Goal: Use online tool/utility: Utilize a website feature to perform a specific function

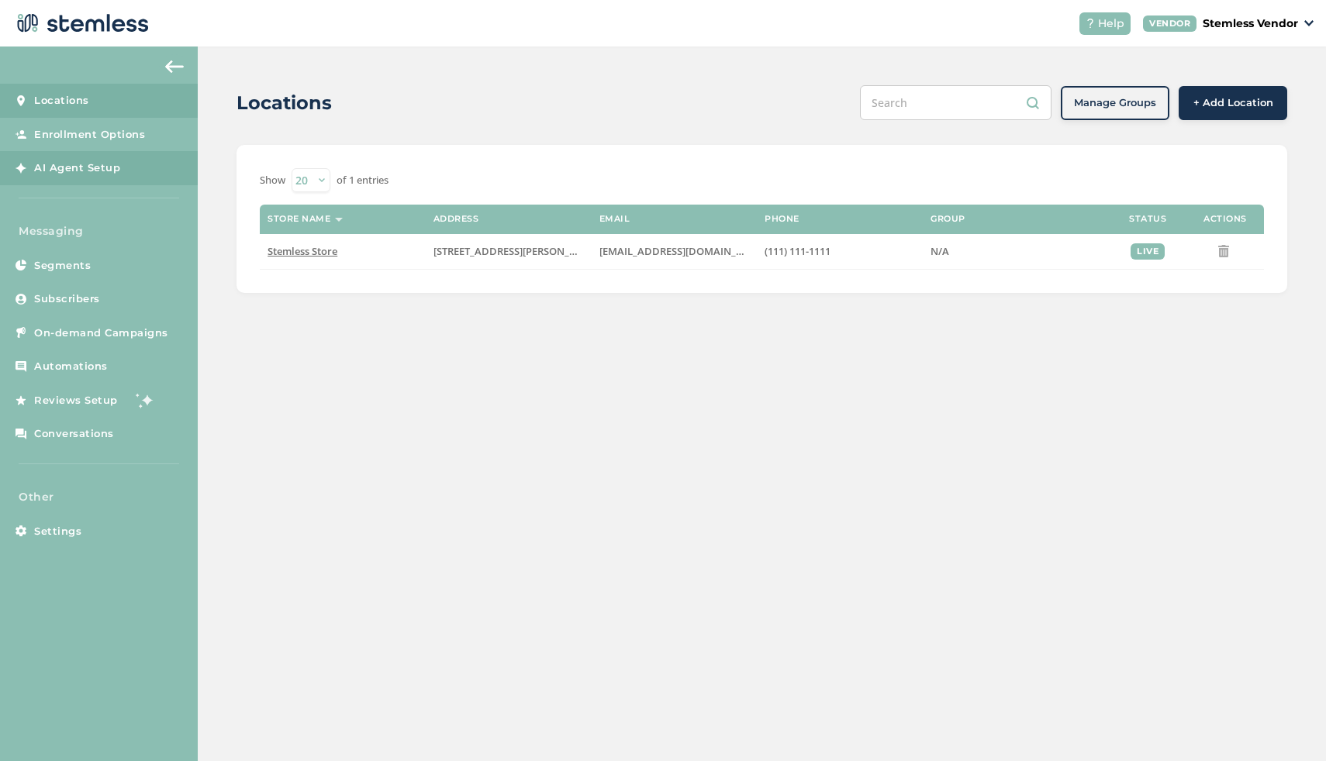
click at [150, 165] on link "AI Agent Setup" at bounding box center [99, 168] width 198 height 34
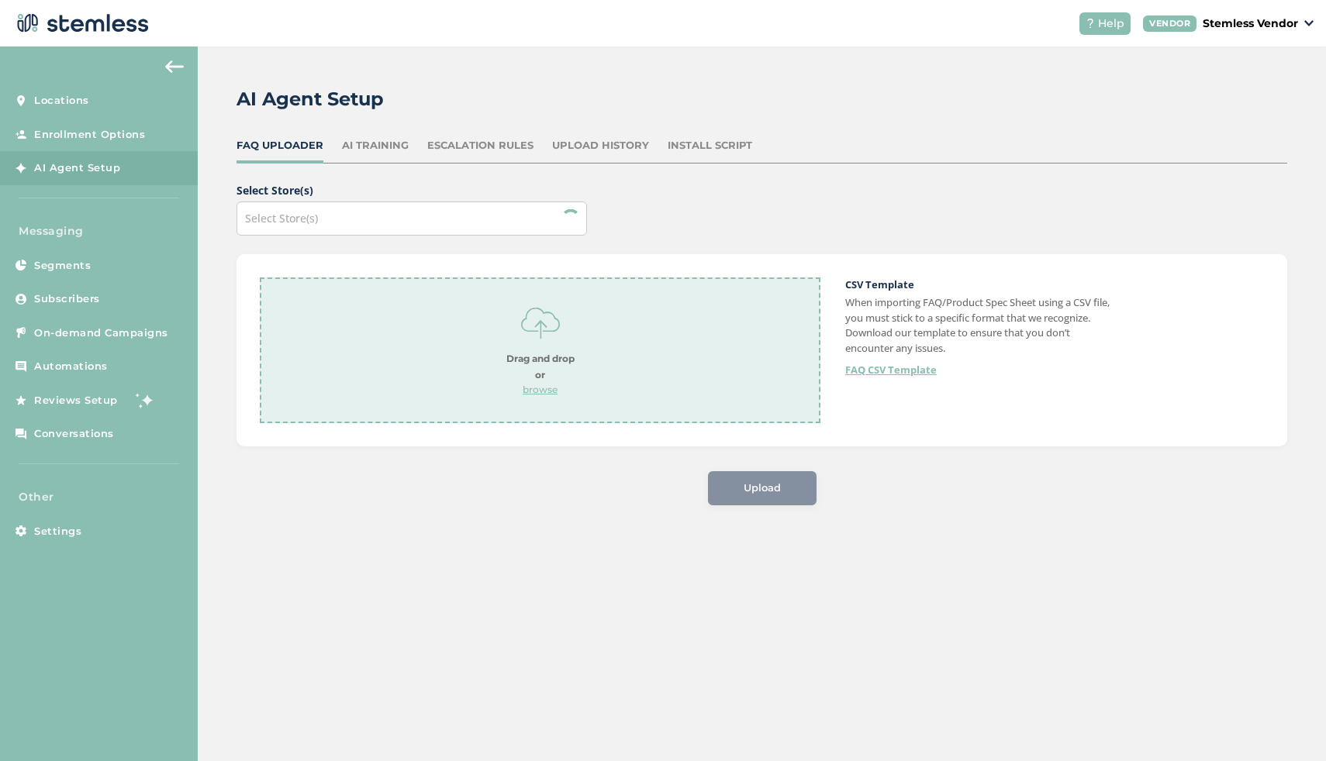
click at [392, 145] on div "AI Training" at bounding box center [375, 146] width 67 height 16
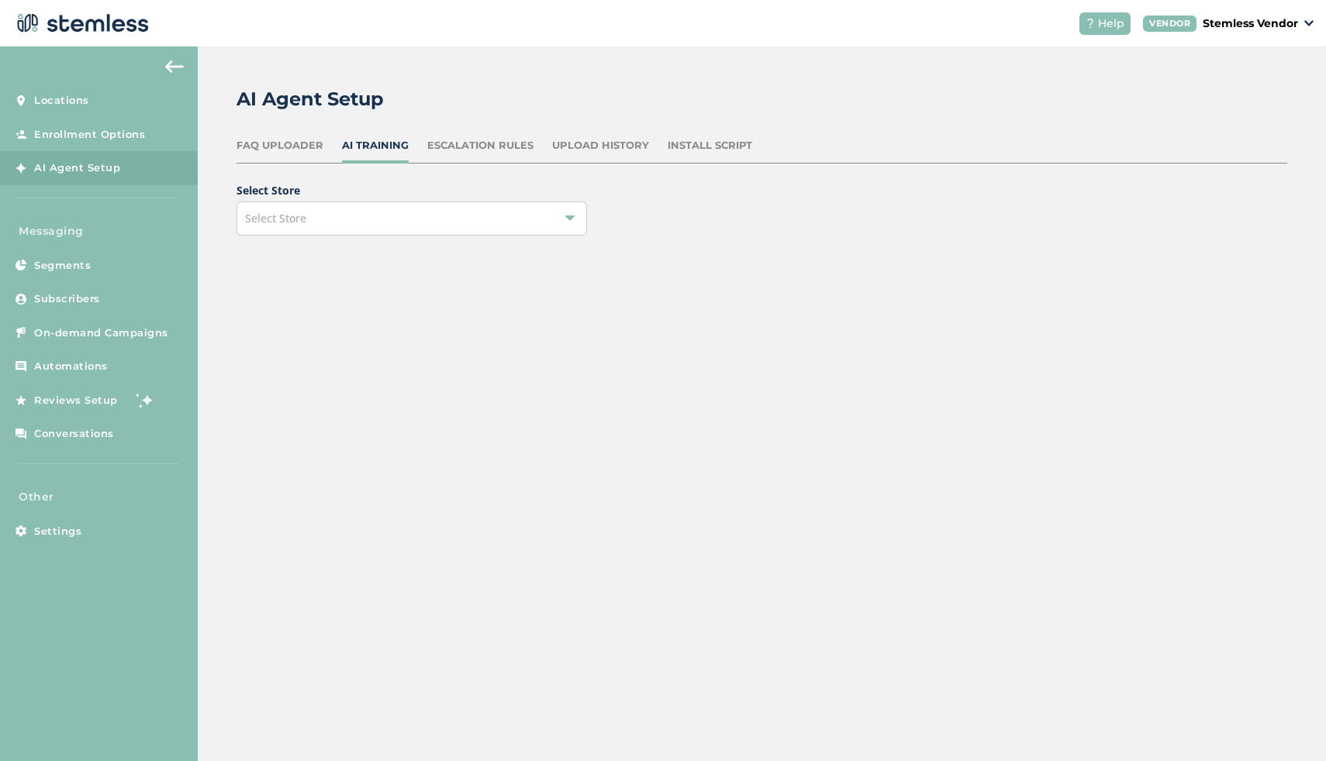
click at [437, 216] on div "Select Store" at bounding box center [411, 219] width 350 height 34
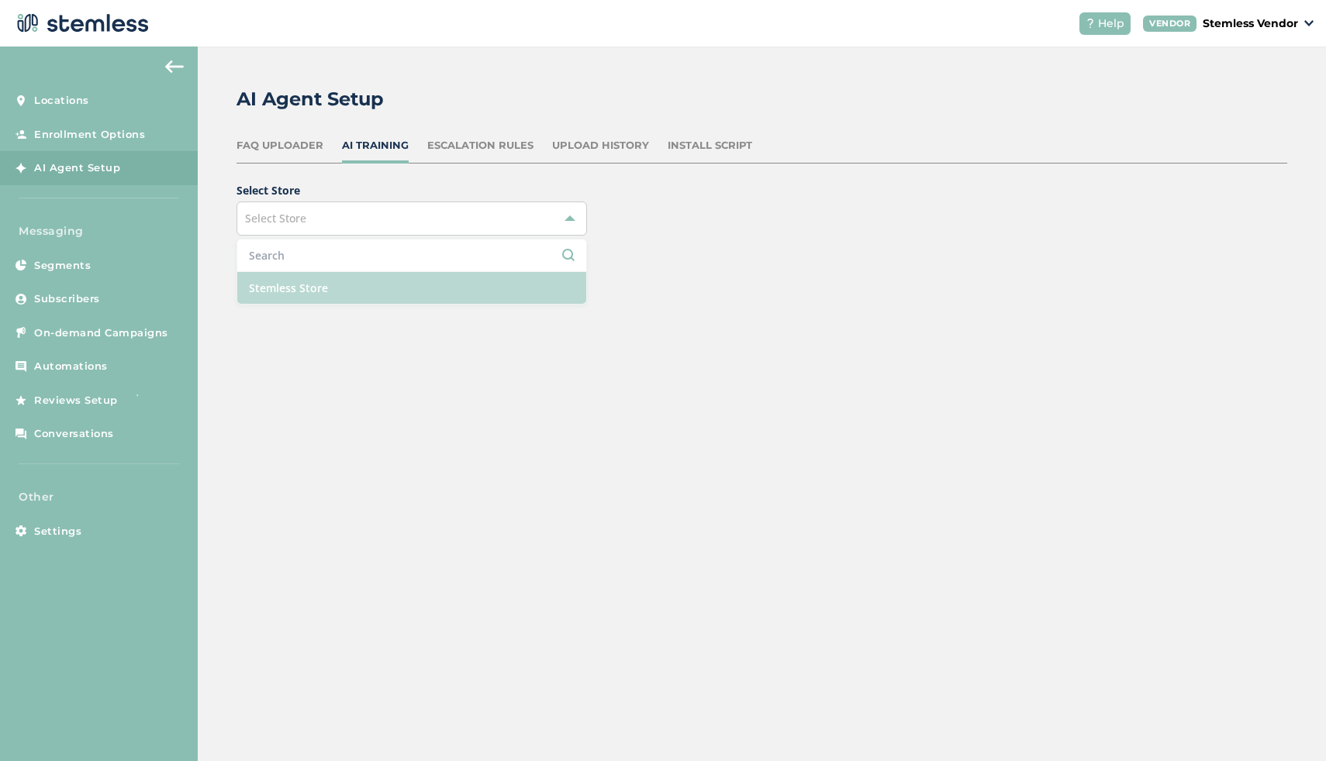
click at [398, 295] on li "Stemless Store" at bounding box center [411, 288] width 349 height 32
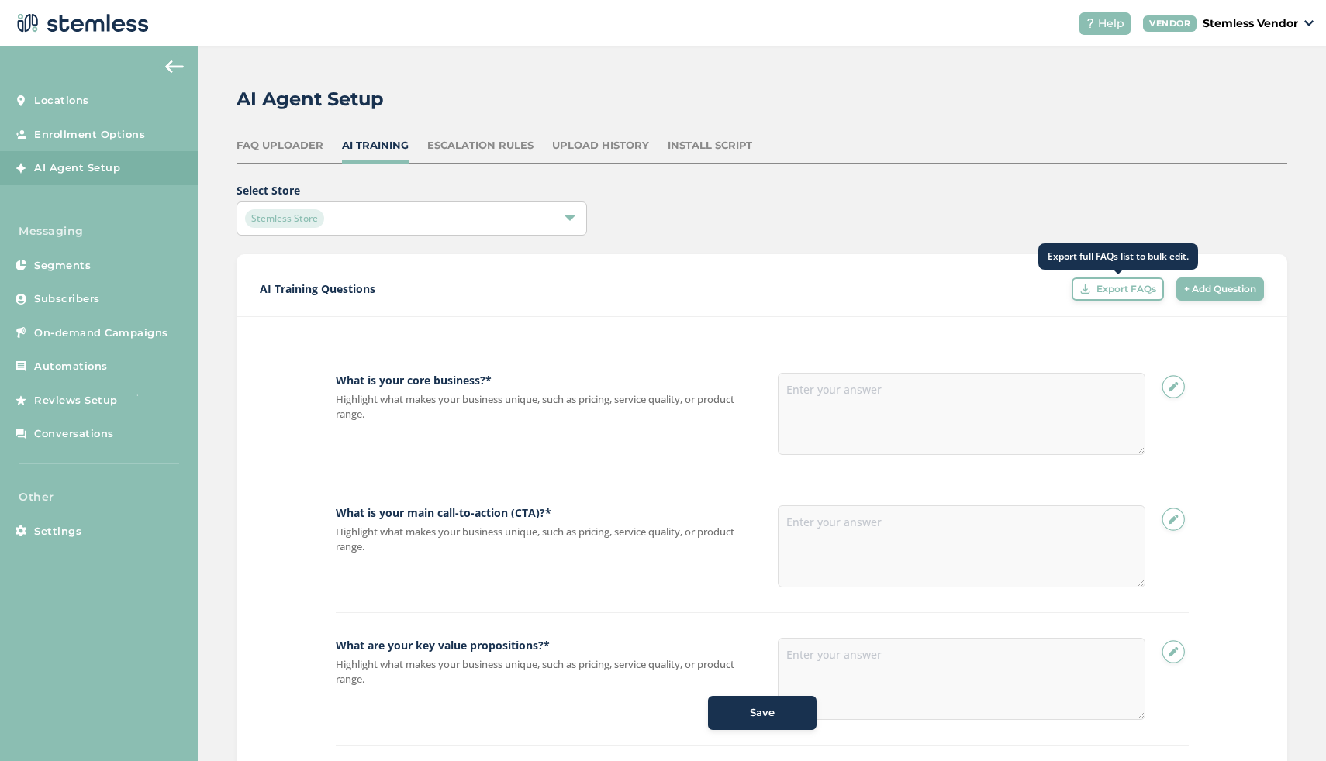
click at [1111, 297] on button "Export FAQs" at bounding box center [1118, 289] width 92 height 23
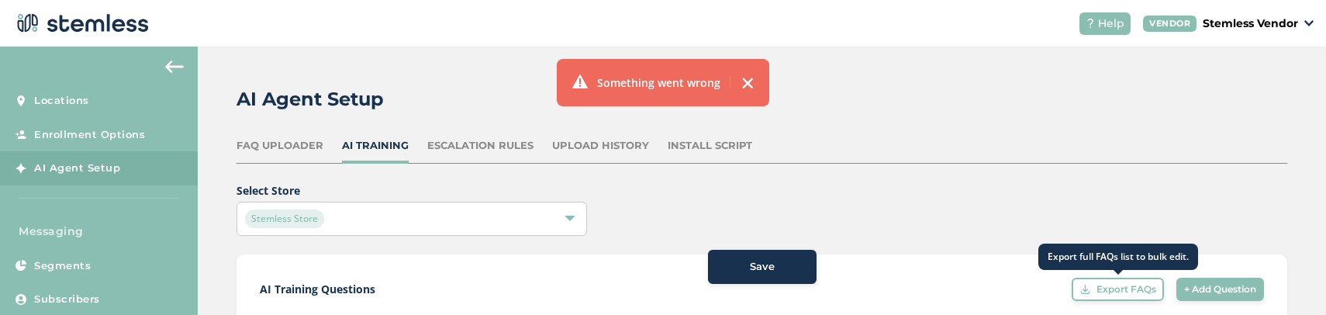
click at [1089, 291] on div "Export FAQs" at bounding box center [1117, 289] width 77 height 14
